Goal: Find specific page/section: Find specific page/section

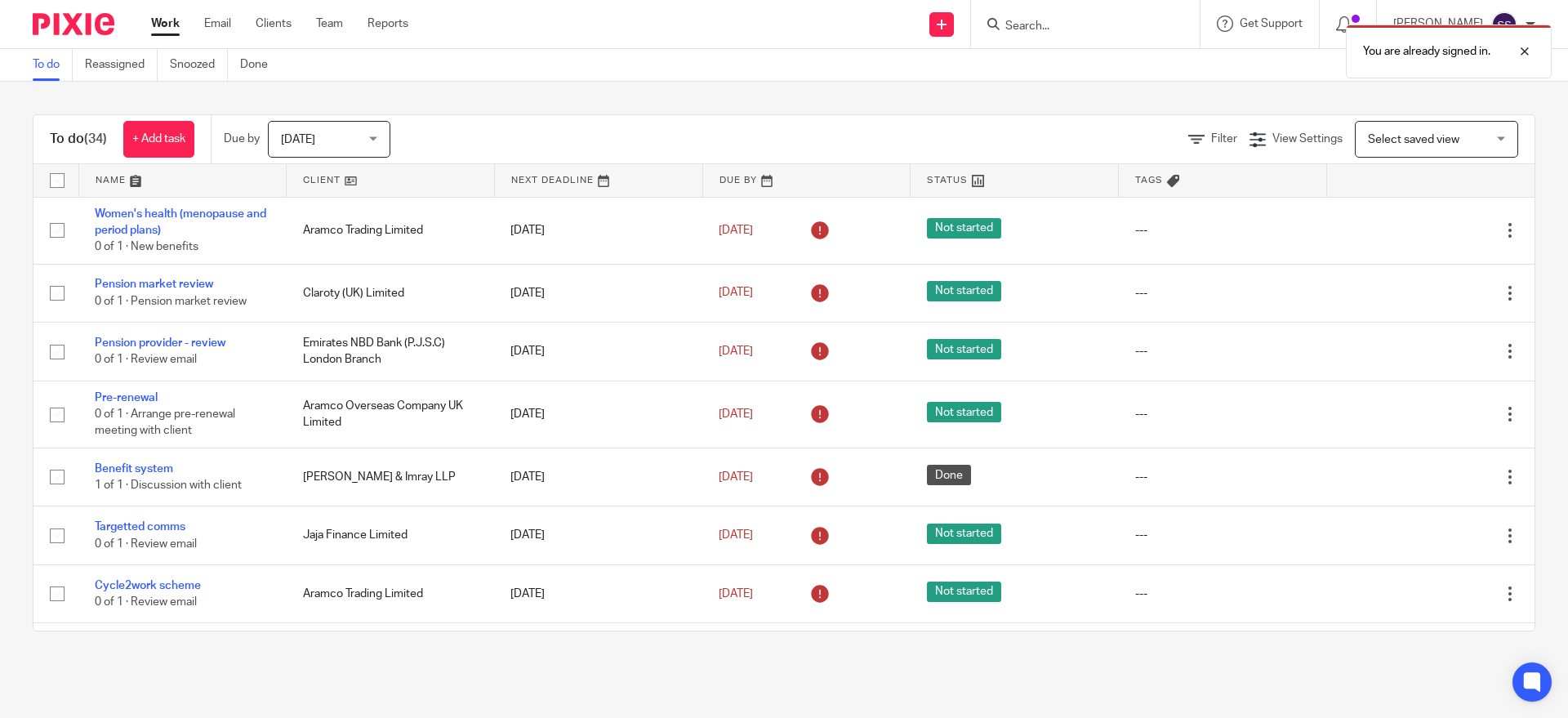
click at [1061, 26] on div "You are already signed in." at bounding box center [1168, 47] width 768 height 62
click at [1532, 44] on div at bounding box center [1513, 51] width 44 height 19
click at [1062, 21] on input "Search" at bounding box center [1077, 27] width 147 height 15
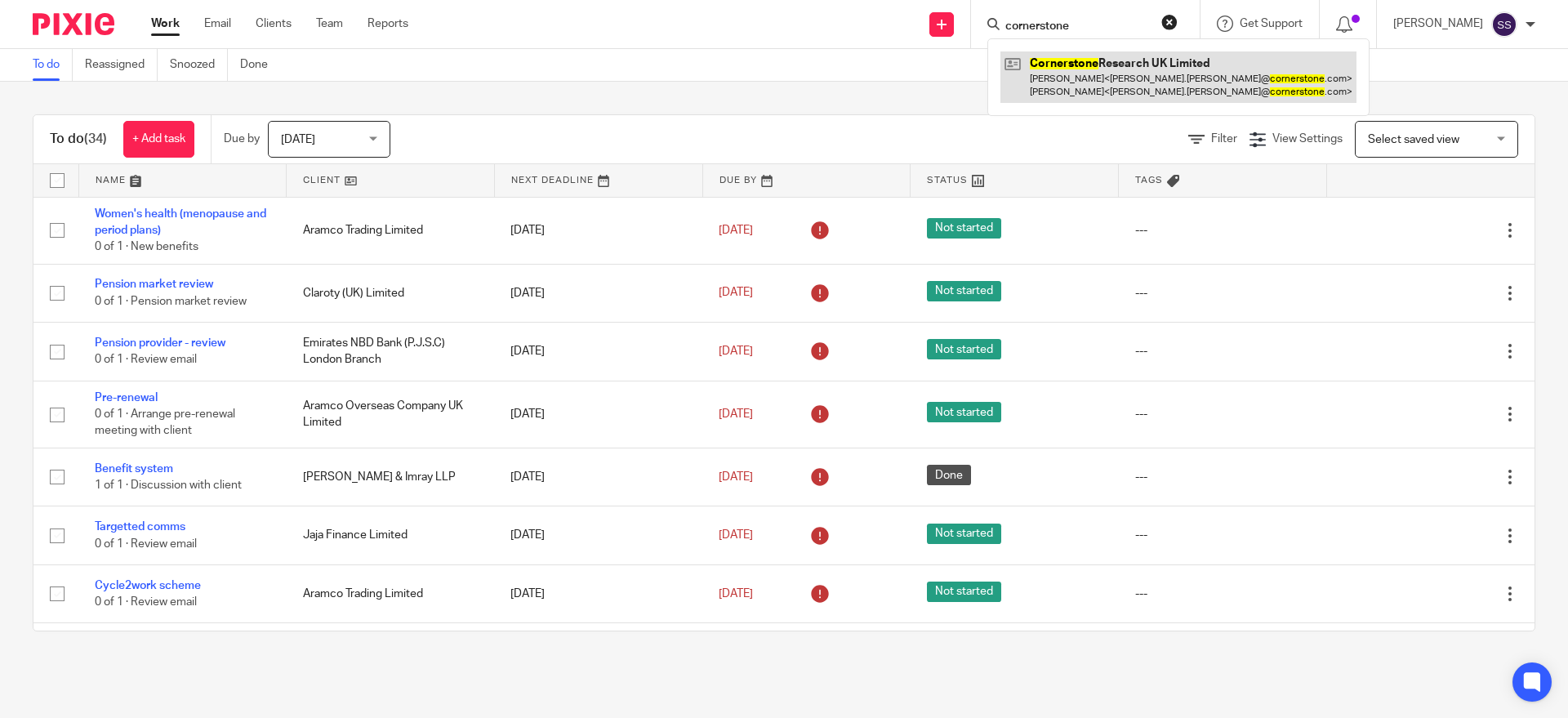
type input "cornerstone"
click at [1075, 73] on link at bounding box center [1178, 77] width 356 height 51
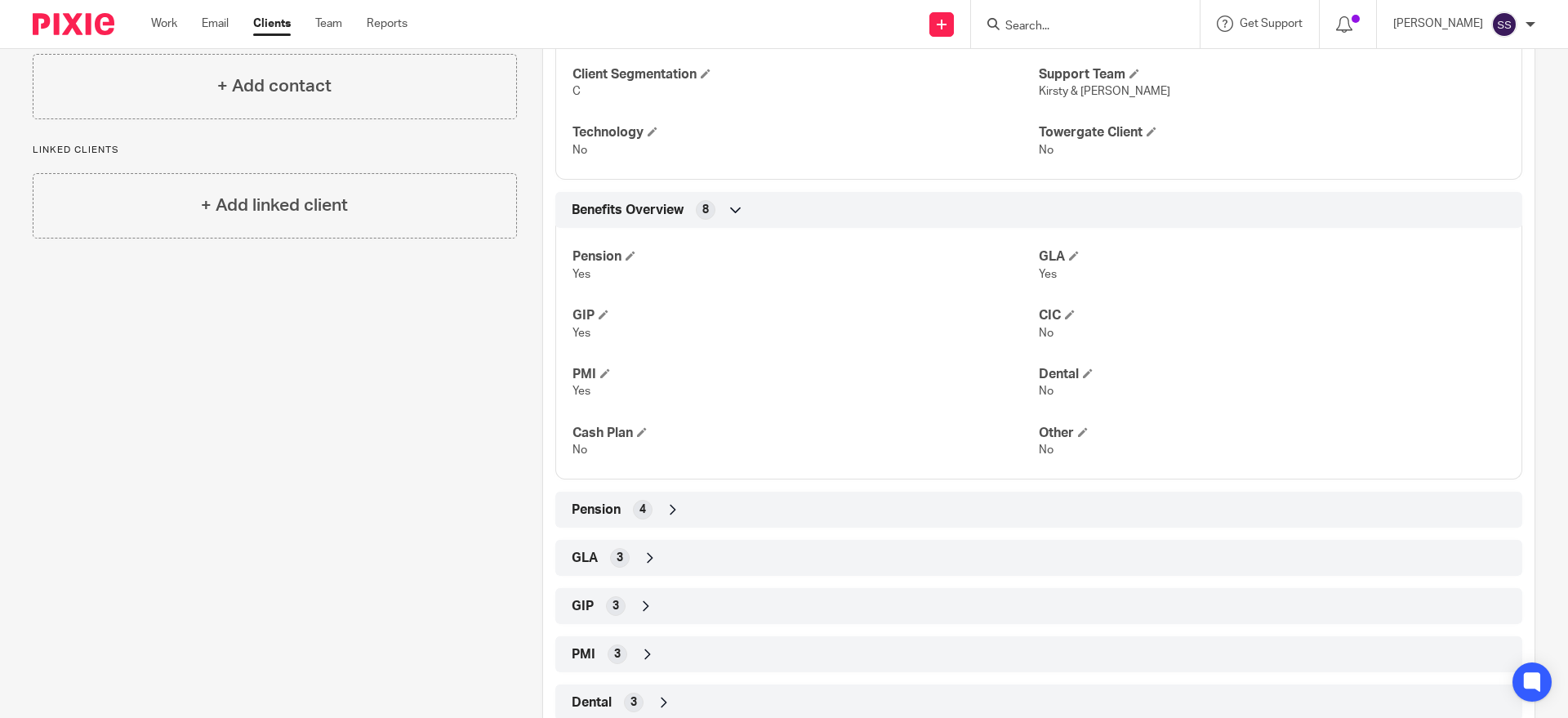
scroll to position [457, 0]
click at [578, 661] on span "PMI" at bounding box center [584, 657] width 24 height 18
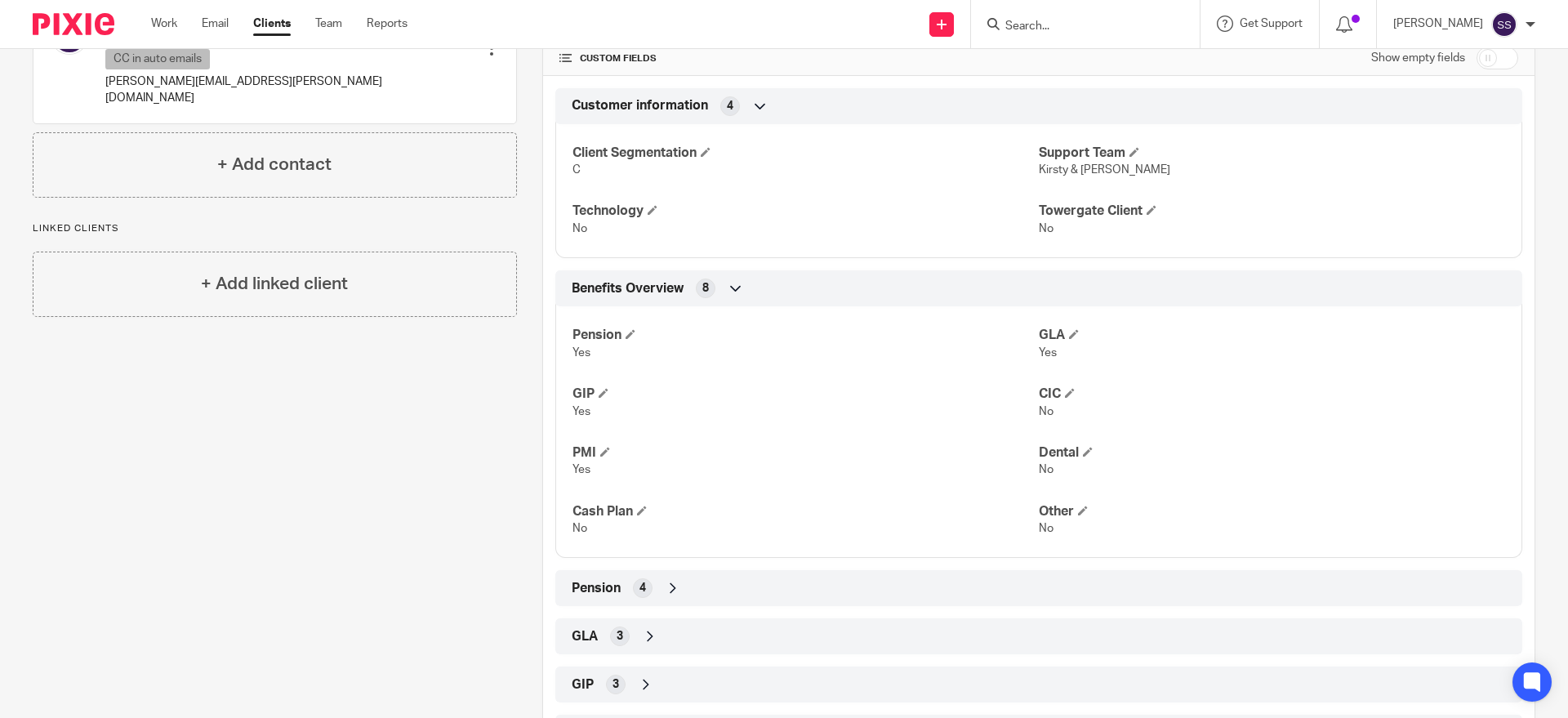
scroll to position [286, 0]
